Goal: Navigation & Orientation: Find specific page/section

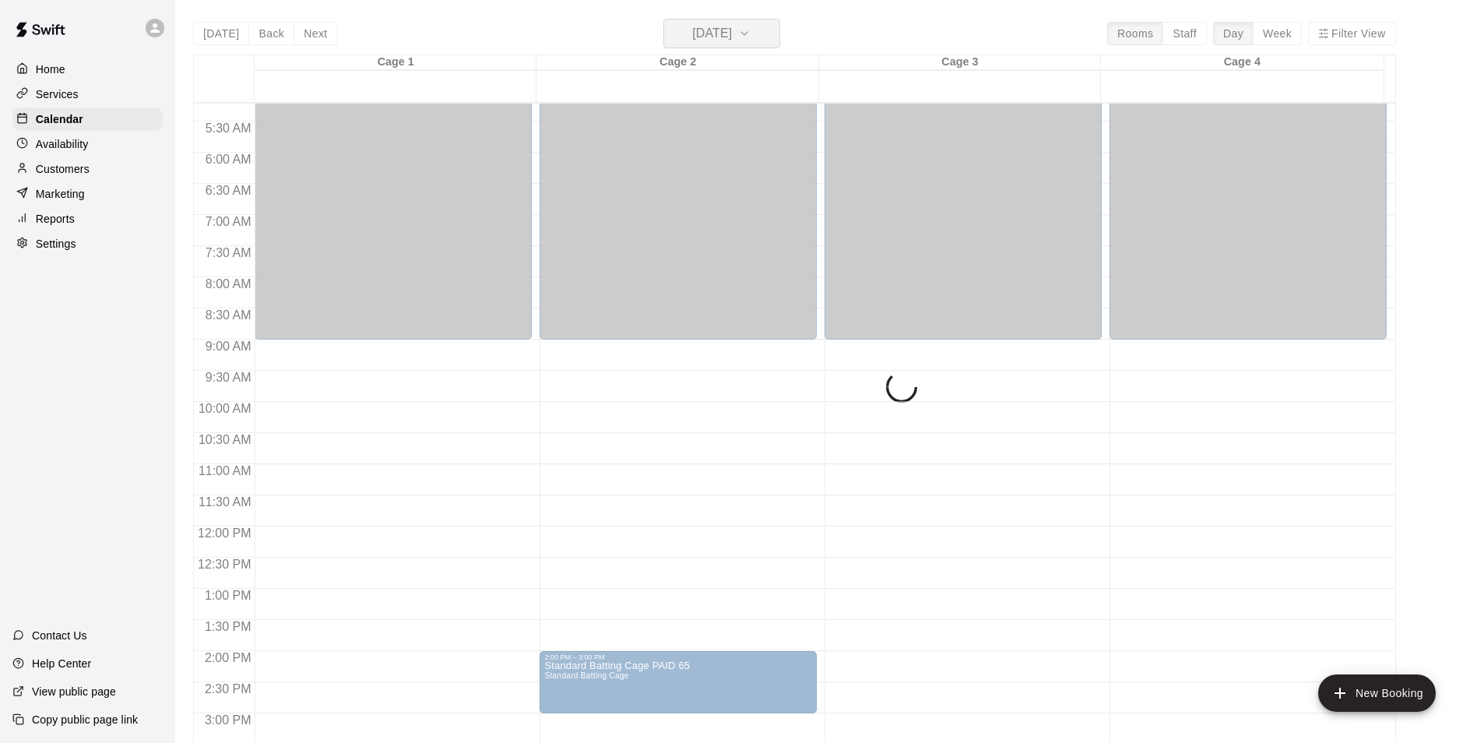
scroll to position [324, 0]
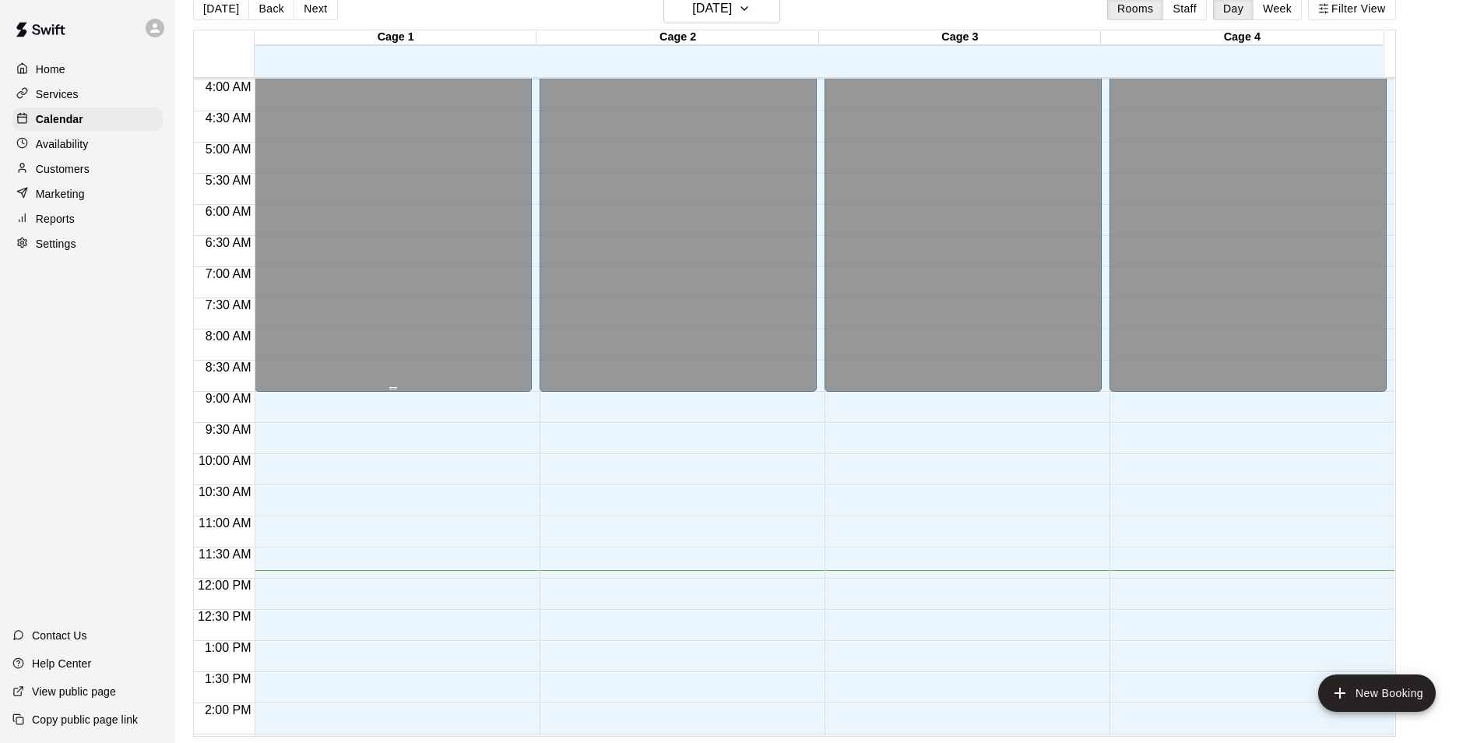
scroll to position [234, 0]
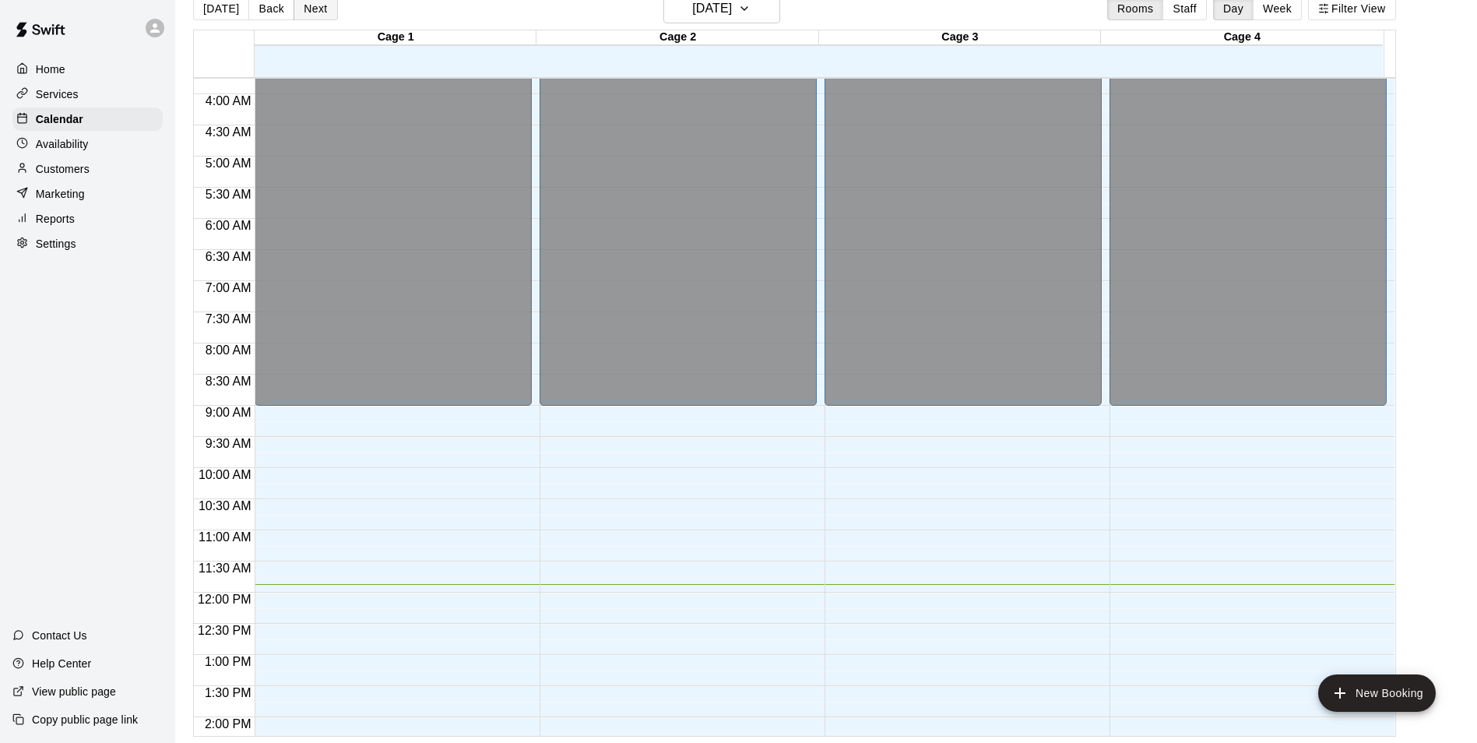
click at [321, 6] on button "Next" at bounding box center [316, 8] width 44 height 23
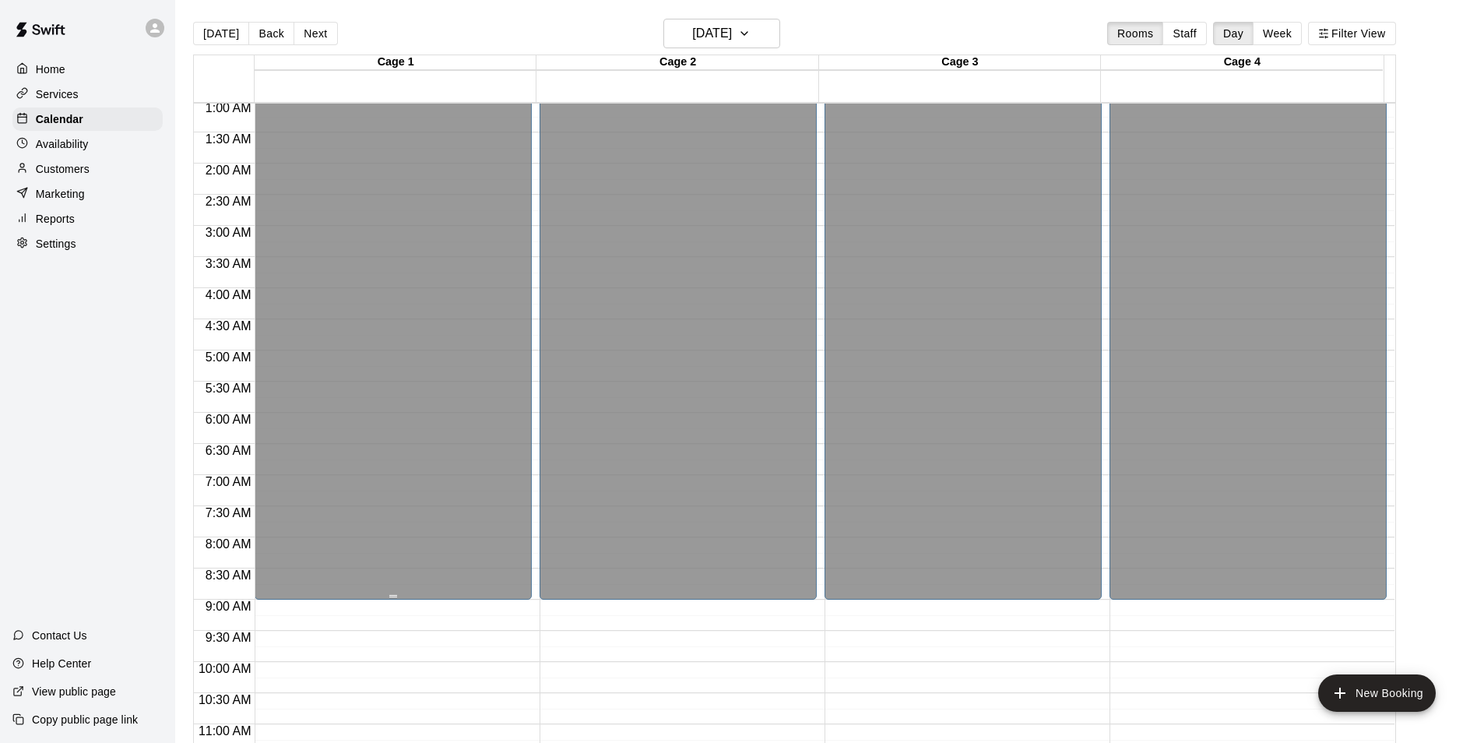
scroll to position [0, 0]
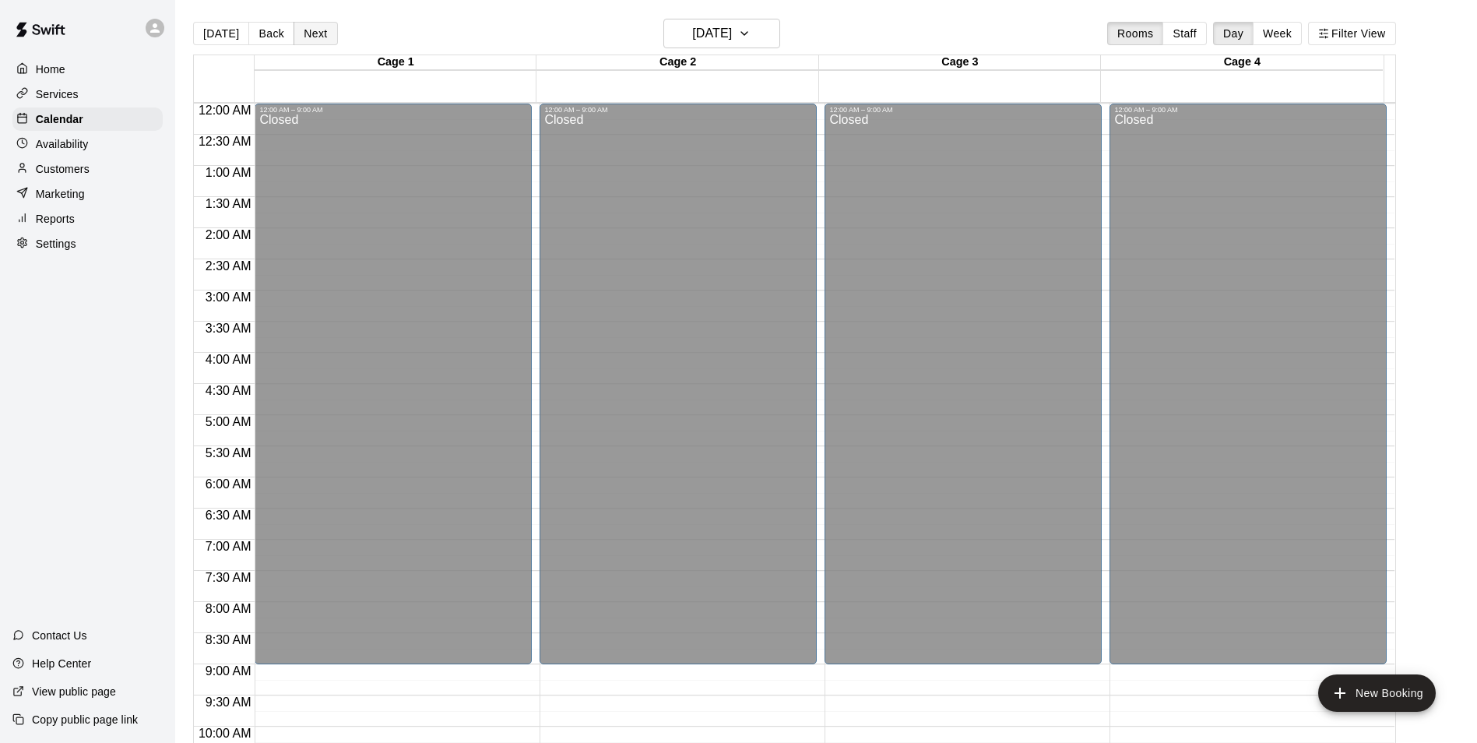
click at [309, 37] on button "Next" at bounding box center [316, 33] width 44 height 23
click at [324, 40] on button "Next" at bounding box center [316, 33] width 44 height 23
click at [324, 34] on button "Next" at bounding box center [316, 33] width 44 height 23
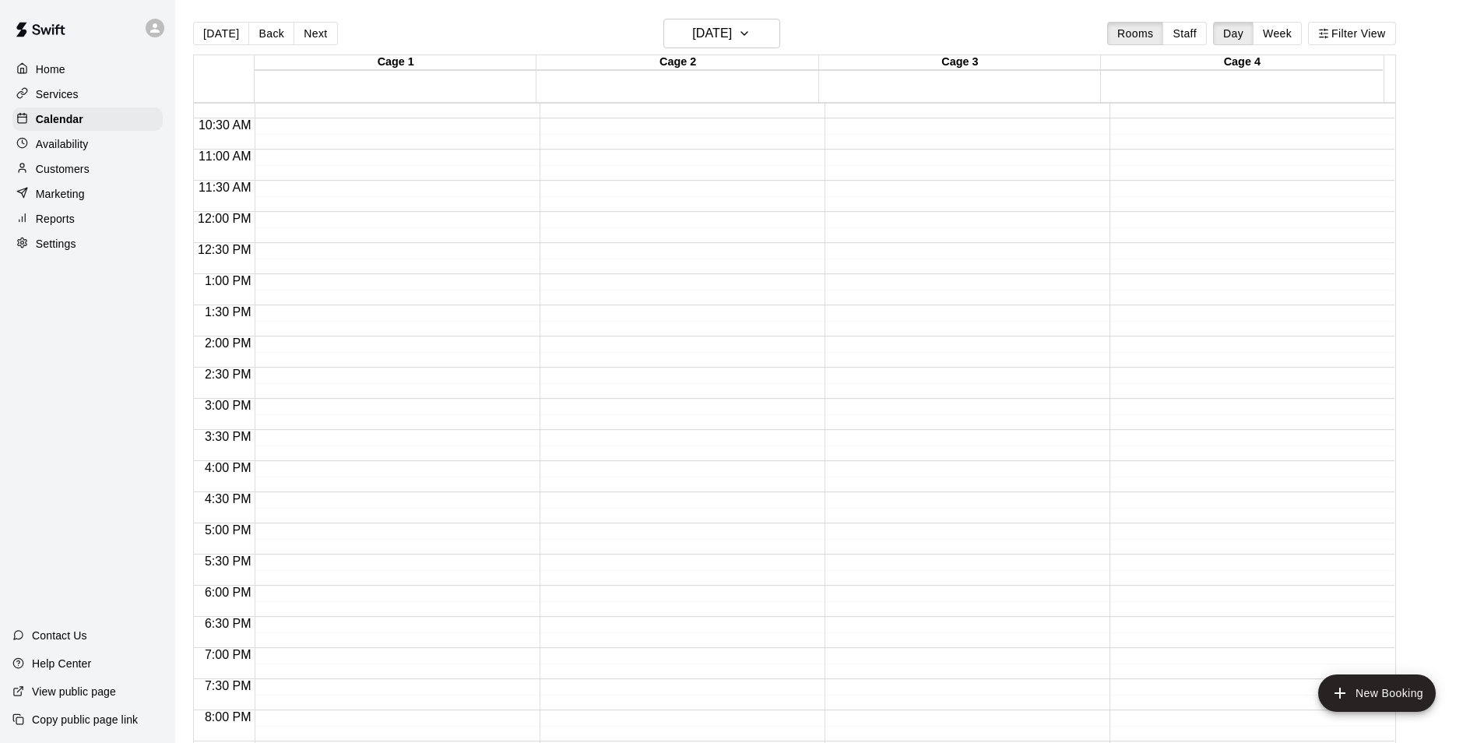
scroll to position [839, 0]
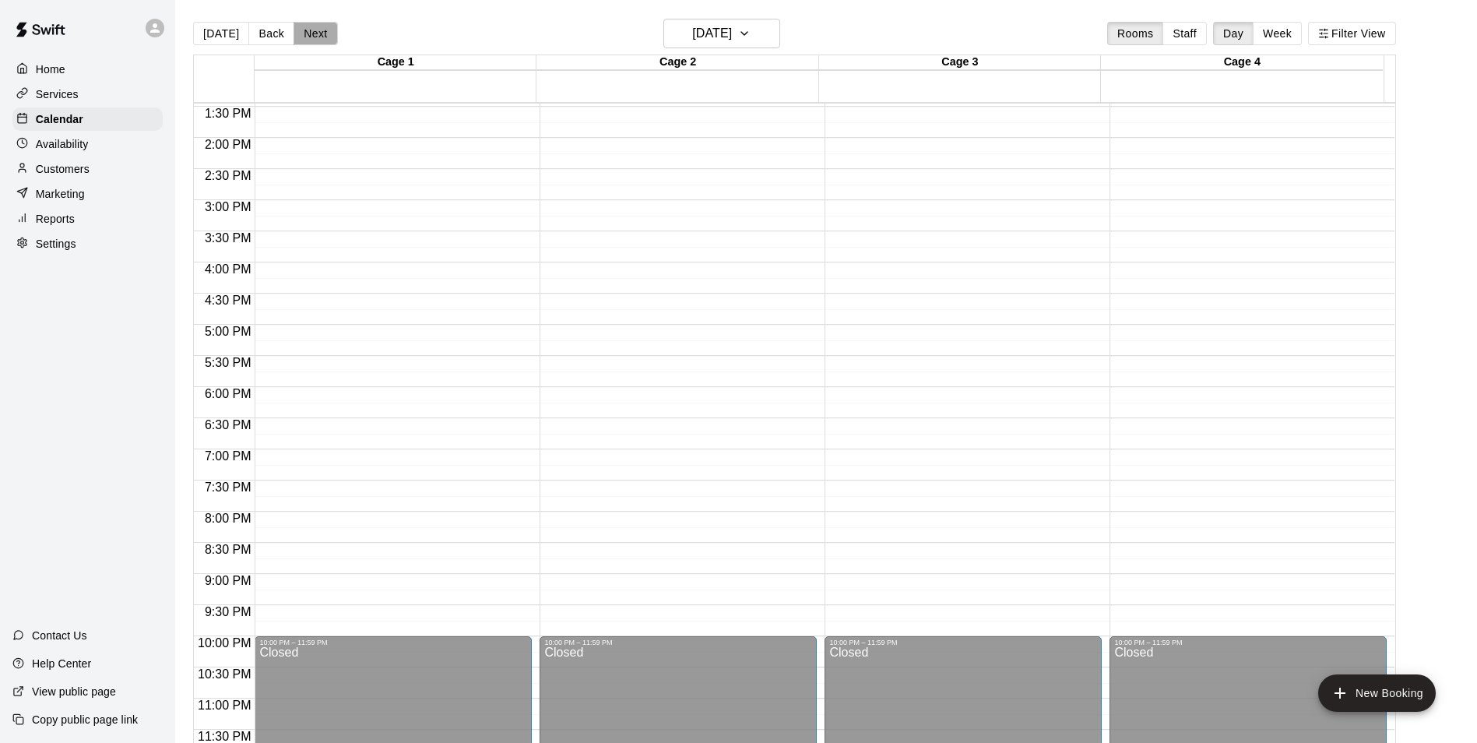
click at [308, 24] on button "Next" at bounding box center [316, 33] width 44 height 23
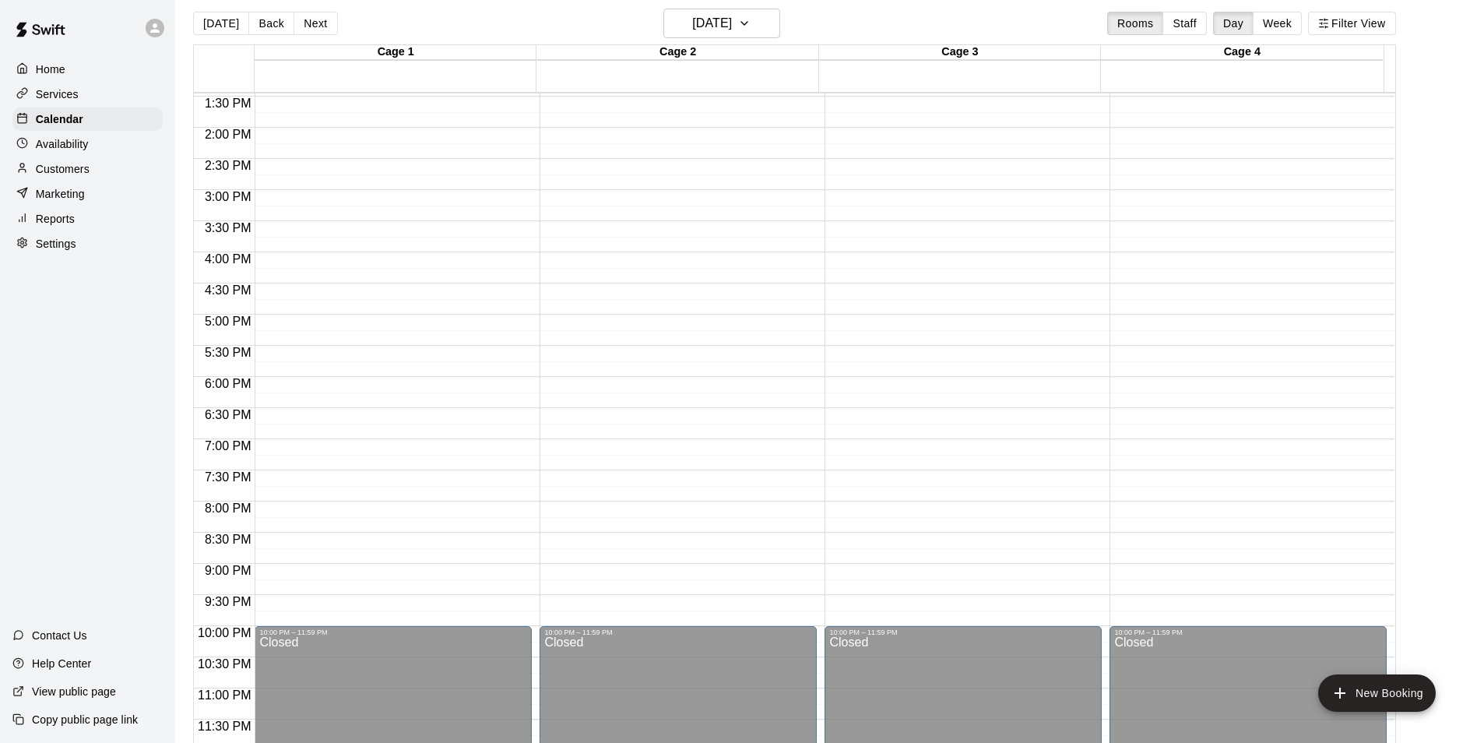
scroll to position [0, 0]
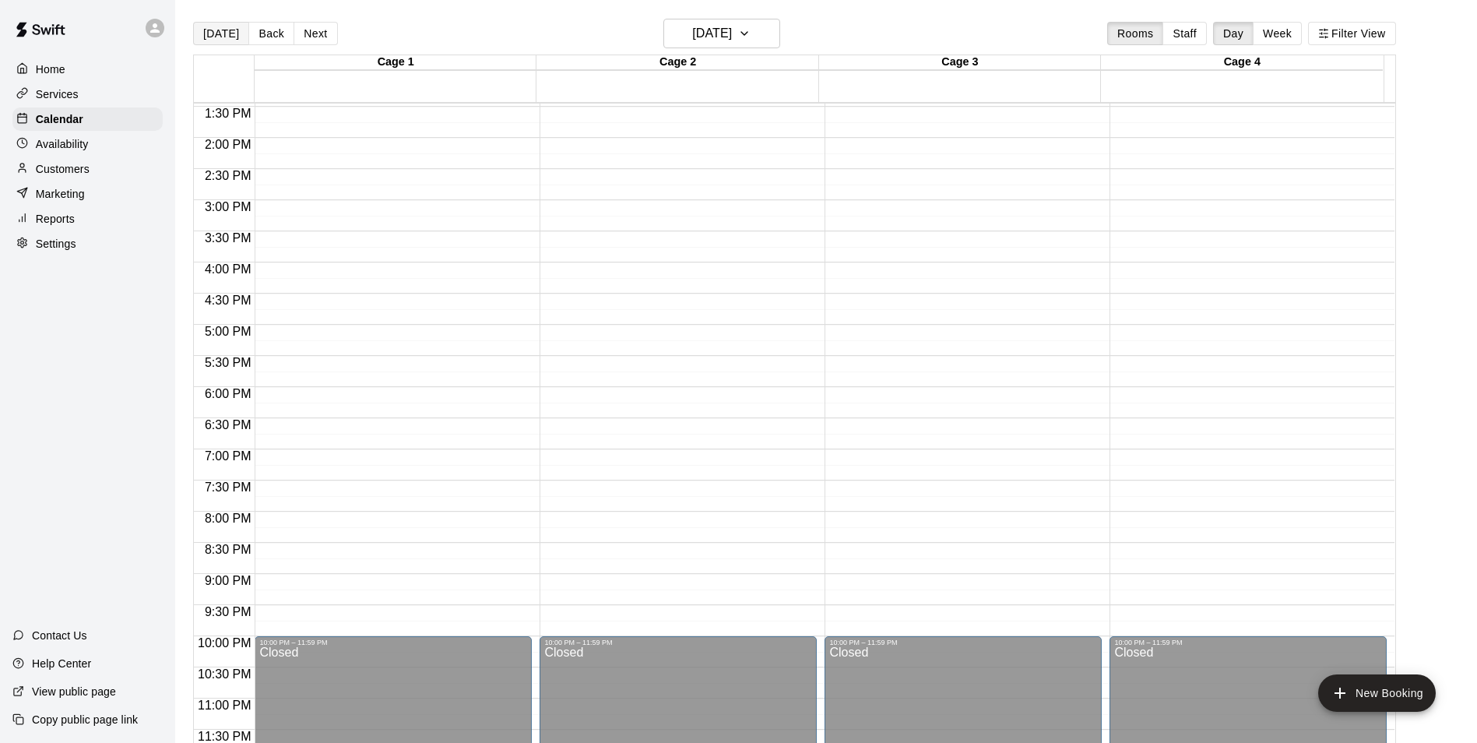
click at [209, 22] on button "[DATE]" at bounding box center [221, 33] width 56 height 23
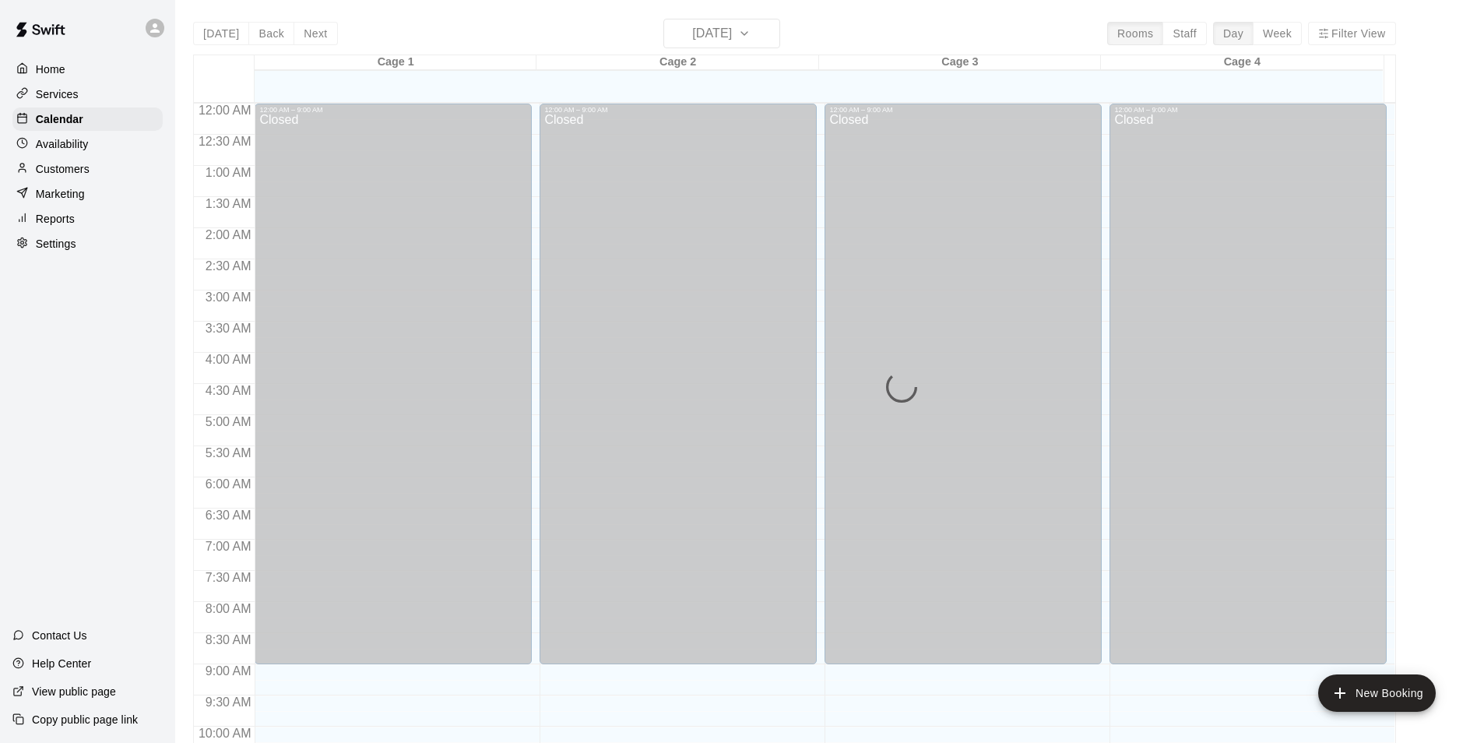
scroll to position [770, 0]
